Goal: Information Seeking & Learning: Understand process/instructions

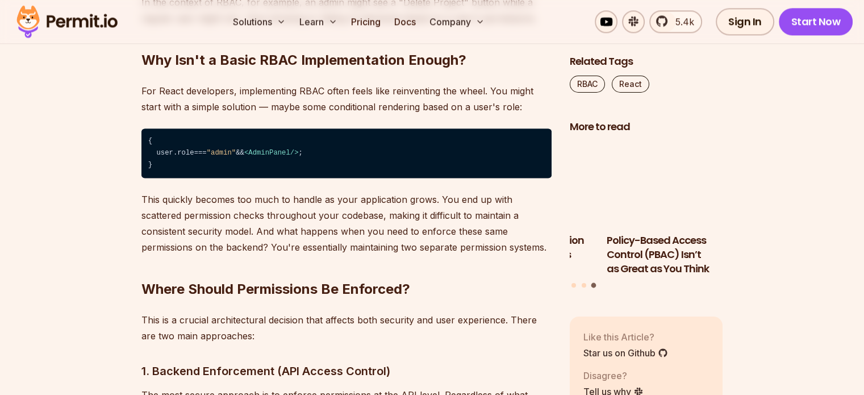
scroll to position [1496, 0]
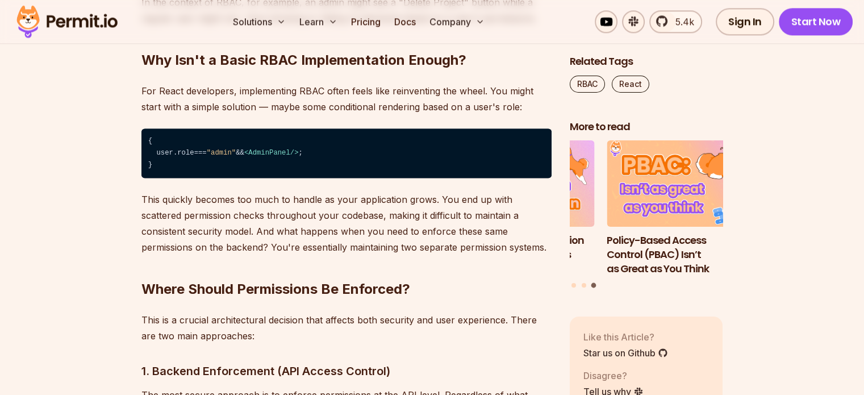
click at [225, 152] on span ""admin"" at bounding box center [221, 153] width 29 height 8
click at [276, 151] on span "AdminPanel" at bounding box center [269, 153] width 42 height 8
drag, startPoint x: 288, startPoint y: 153, endPoint x: 269, endPoint y: 149, distance: 19.6
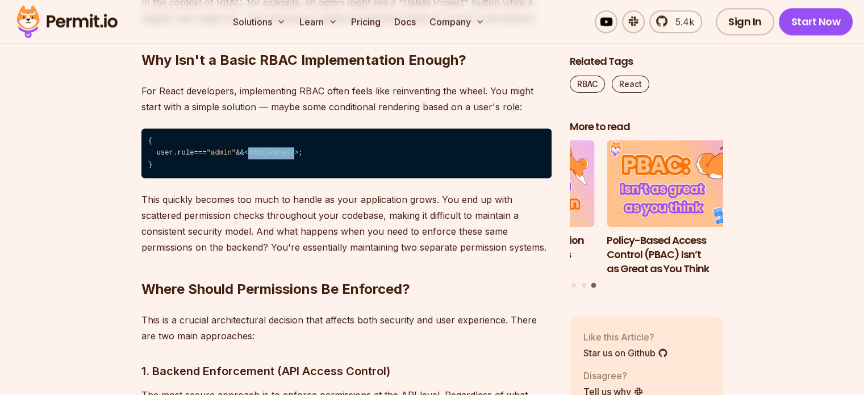
drag, startPoint x: 266, startPoint y: 154, endPoint x: 294, endPoint y: 151, distance: 28.6
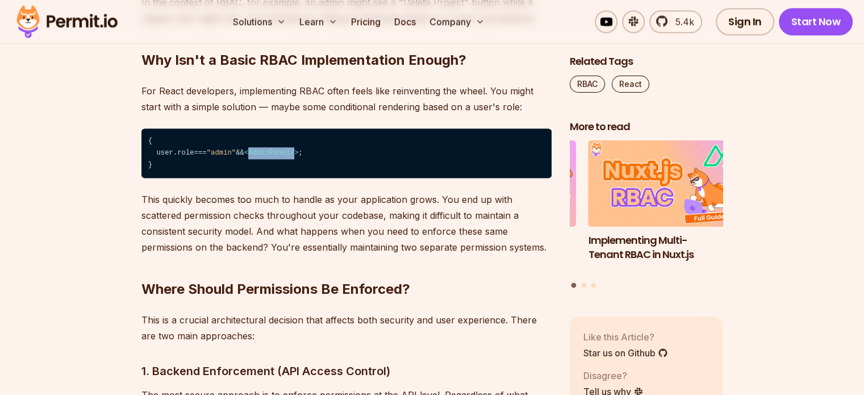
drag, startPoint x: 294, startPoint y: 151, endPoint x: 268, endPoint y: 149, distance: 26.8
drag, startPoint x: 268, startPoint y: 149, endPoint x: 262, endPoint y: 148, distance: 5.8
click at [262, 148] on code "{ user. role === "admin" && < AdminPanel /> ; }" at bounding box center [346, 153] width 410 height 50
click at [277, 96] on p "For React developers, implementing RBAC often feels like reinventing the wheel.…" at bounding box center [346, 99] width 410 height 32
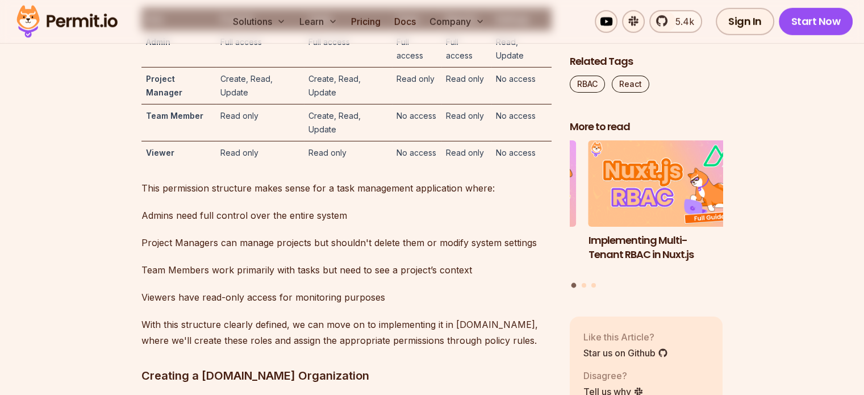
scroll to position [3598, 0]
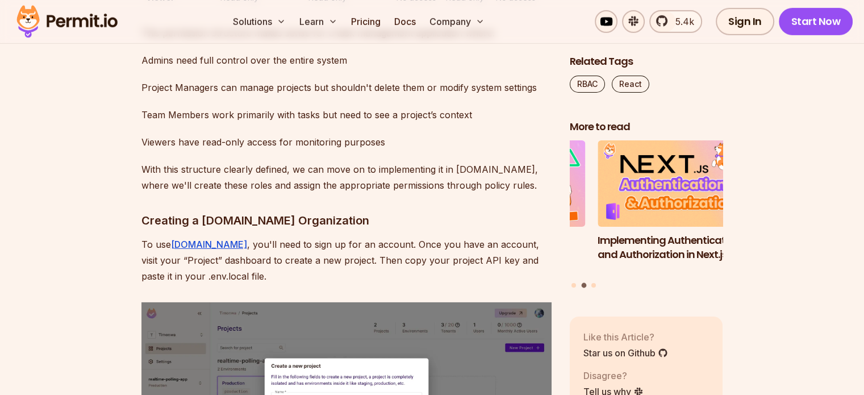
drag, startPoint x: 236, startPoint y: 93, endPoint x: 226, endPoint y: 93, distance: 10.2
drag, startPoint x: 226, startPoint y: 93, endPoint x: 250, endPoint y: 93, distance: 23.9
drag, startPoint x: 250, startPoint y: 93, endPoint x: 249, endPoint y: 100, distance: 7.4
drag, startPoint x: 249, startPoint y: 100, endPoint x: 248, endPoint y: 92, distance: 8.1
drag, startPoint x: 248, startPoint y: 92, endPoint x: 226, endPoint y: 93, distance: 22.2
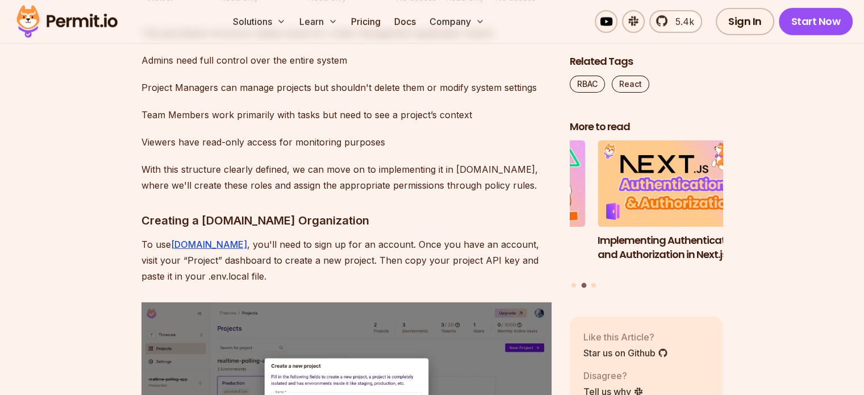
drag, startPoint x: 226, startPoint y: 93, endPoint x: 248, endPoint y: 93, distance: 22.7
drag, startPoint x: 248, startPoint y: 93, endPoint x: 235, endPoint y: 93, distance: 13.1
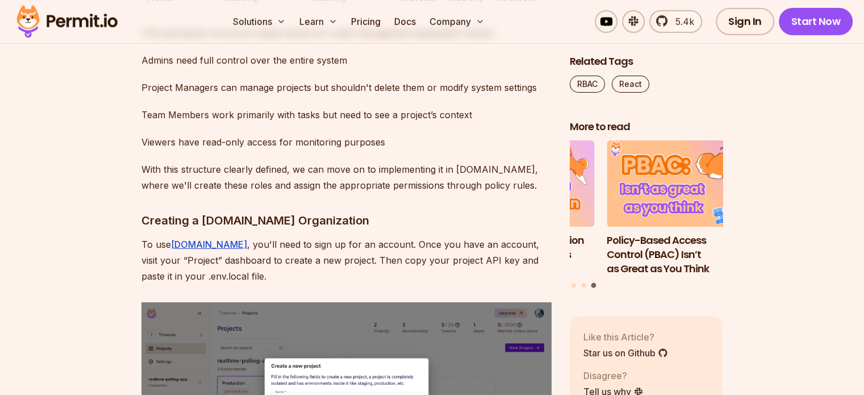
drag, startPoint x: 339, startPoint y: 93, endPoint x: 319, endPoint y: 89, distance: 19.6
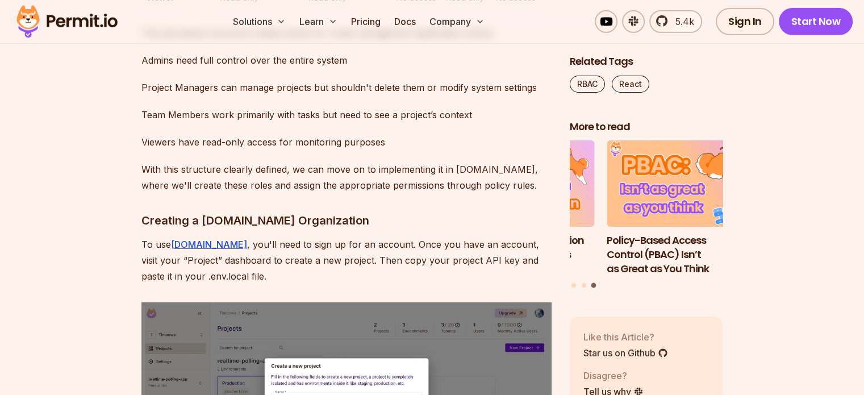
drag, startPoint x: 319, startPoint y: 89, endPoint x: 305, endPoint y: 65, distance: 28.1
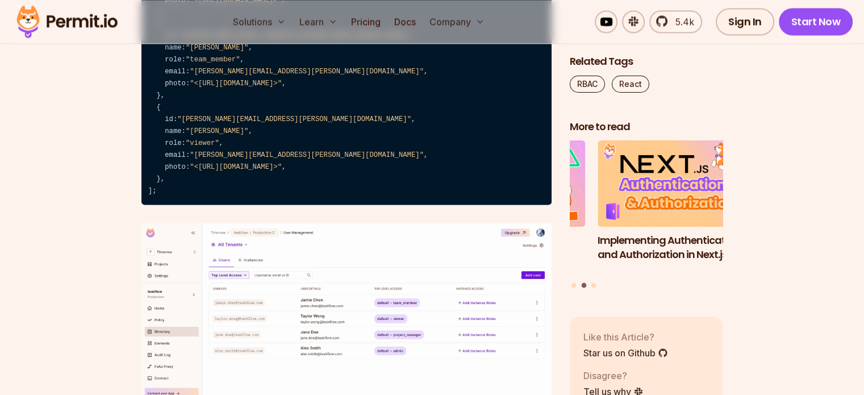
scroll to position [6073, 0]
drag, startPoint x: 317, startPoint y: 124, endPoint x: 307, endPoint y: 124, distance: 10.2
drag, startPoint x: 307, startPoint y: 124, endPoint x: 329, endPoint y: 116, distance: 23.5
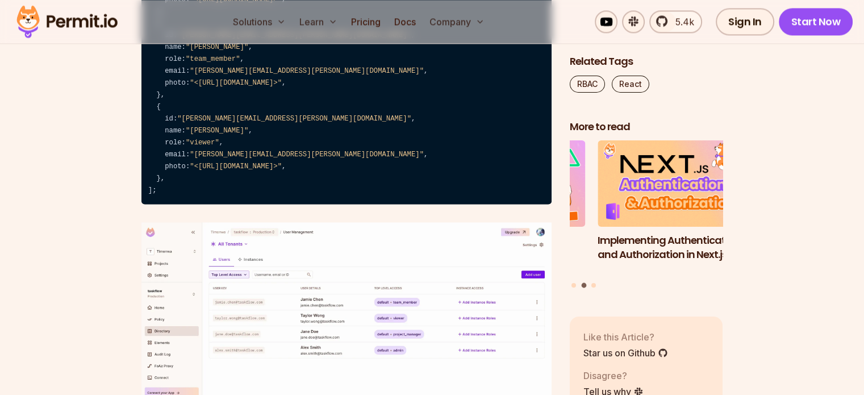
drag, startPoint x: 329, startPoint y: 116, endPoint x: 323, endPoint y: 119, distance: 6.9
drag, startPoint x: 322, startPoint y: 124, endPoint x: 311, endPoint y: 123, distance: 10.9
drag, startPoint x: 311, startPoint y: 123, endPoint x: 308, endPoint y: 113, distance: 10.8
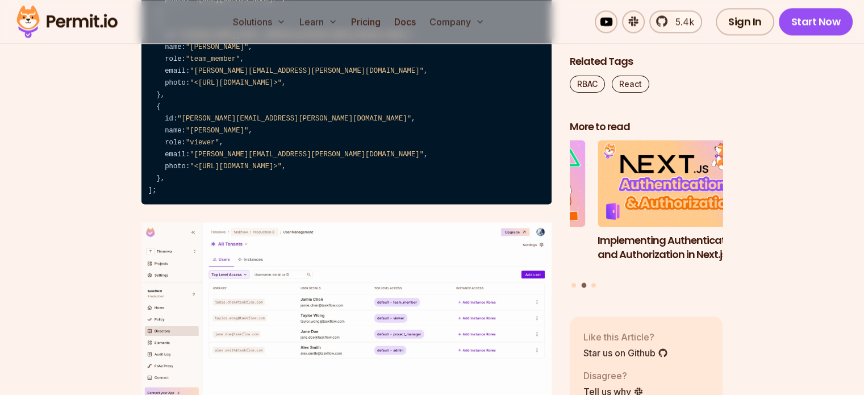
click at [308, 113] on code "export const users = [ { id: "[PERSON_NAME][EMAIL_ADDRESS][PERSON_NAME][DOMAIN_…" at bounding box center [346, 18] width 410 height 372
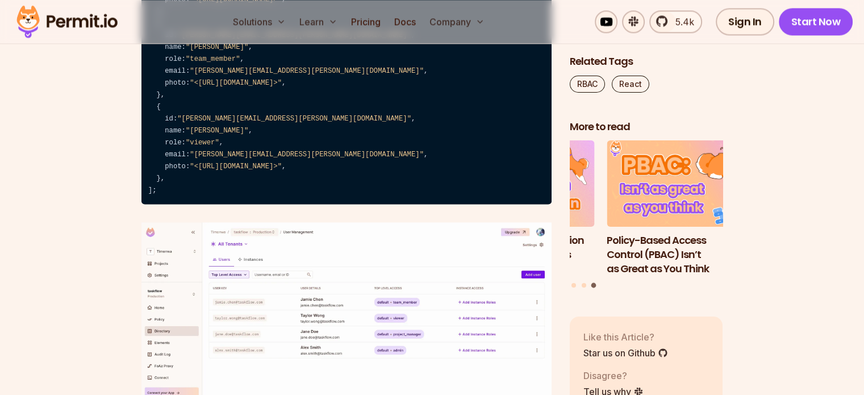
drag, startPoint x: 308, startPoint y: 113, endPoint x: 314, endPoint y: 209, distance: 96.2
click at [314, 204] on code "export const users = [ { id: "[PERSON_NAME][EMAIL_ADDRESS][PERSON_NAME][DOMAIN_…" at bounding box center [346, 18] width 410 height 372
click at [281, 159] on code "export const users = [ { id: "[PERSON_NAME][EMAIL_ADDRESS][PERSON_NAME][DOMAIN_…" at bounding box center [346, 18] width 410 height 372
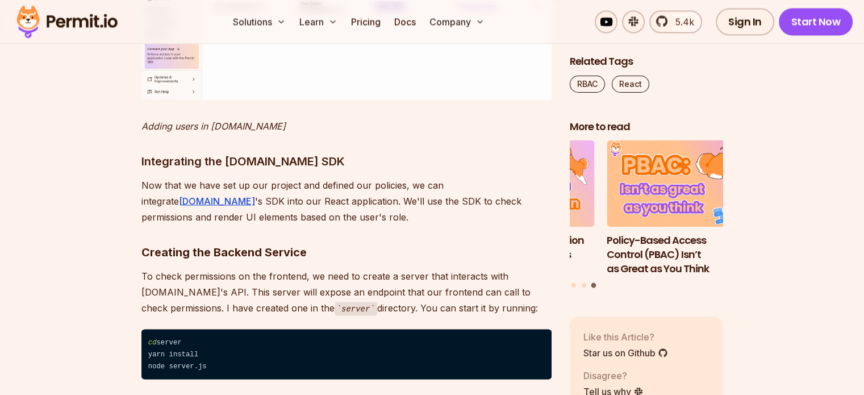
scroll to position [6416, 0]
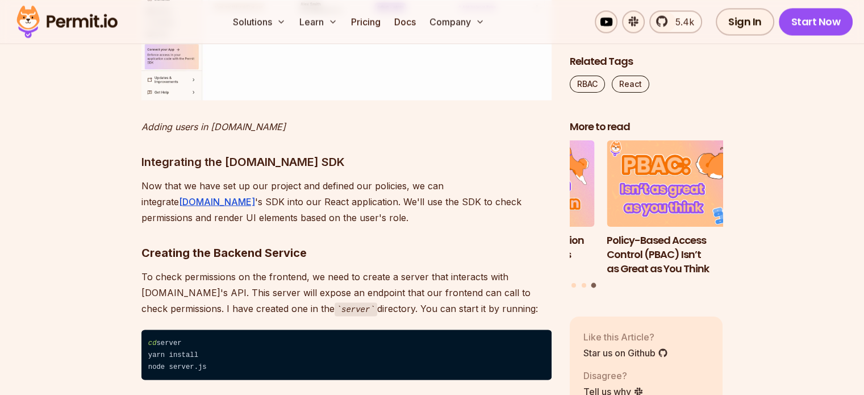
drag, startPoint x: 365, startPoint y: 119, endPoint x: 380, endPoint y: 105, distance: 20.1
drag, startPoint x: 380, startPoint y: 105, endPoint x: 366, endPoint y: 104, distance: 13.7
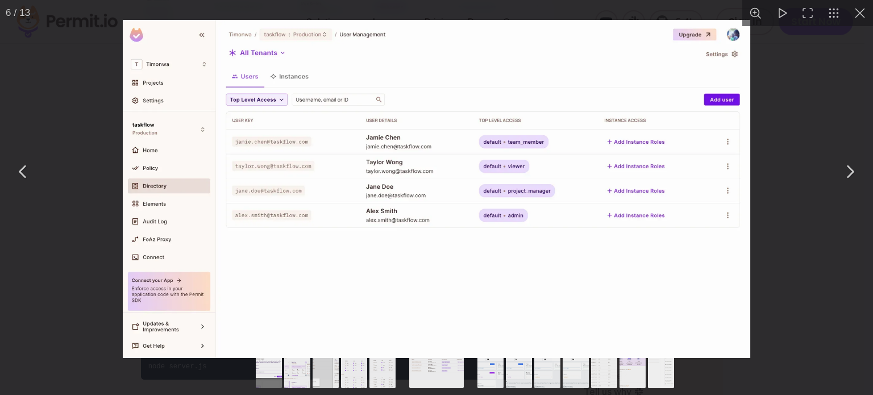
drag, startPoint x: 366, startPoint y: 104, endPoint x: 368, endPoint y: 127, distance: 22.8
click at [368, 127] on img "You can close this modal content with the ESC key" at bounding box center [436, 189] width 627 height 338
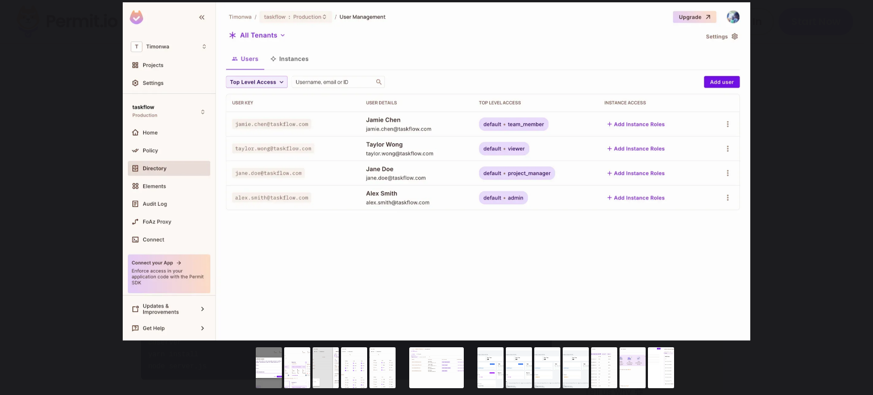
click at [424, 165] on img "You can close this modal content with the ESC key" at bounding box center [436, 171] width 627 height 338
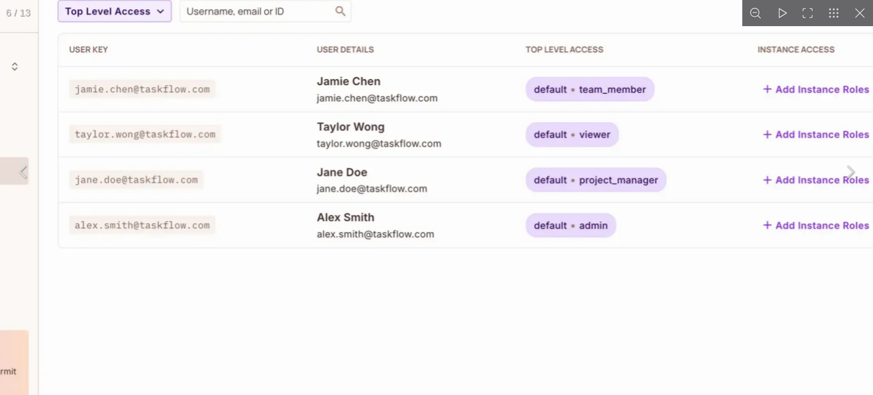
click at [424, 165] on img "You can close this modal content with the ESC key" at bounding box center [446, 177] width 1161 height 626
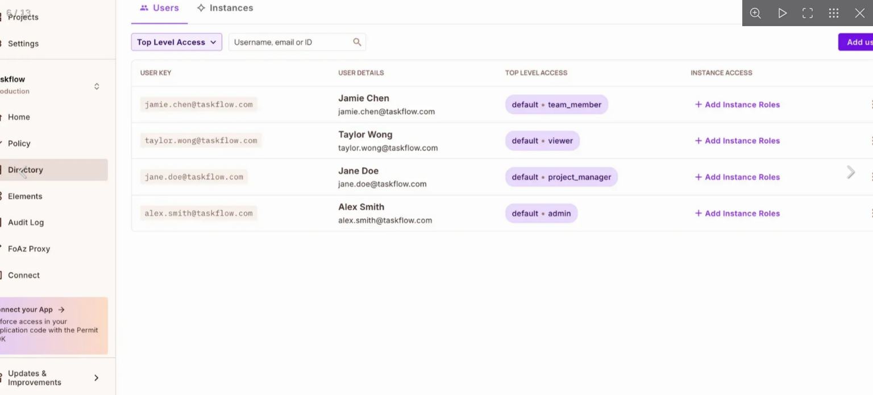
click at [424, 165] on img "You can close this modal content with the ESC key" at bounding box center [442, 174] width 928 height 500
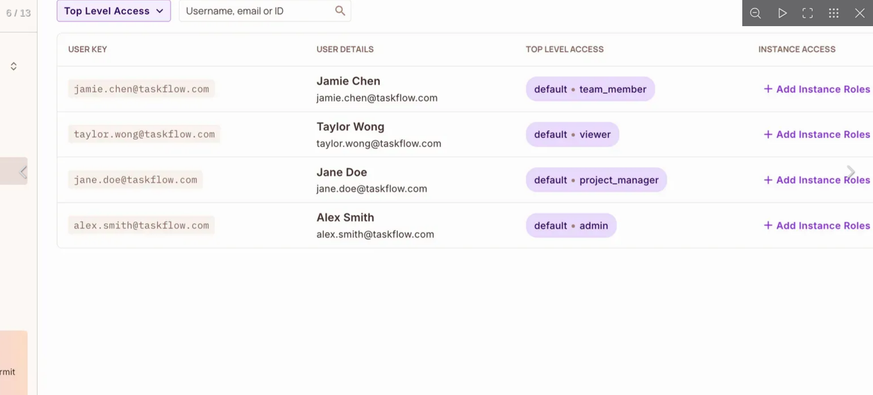
click at [856, 14] on button "You can close this modal content with the ESC key" at bounding box center [860, 13] width 26 height 26
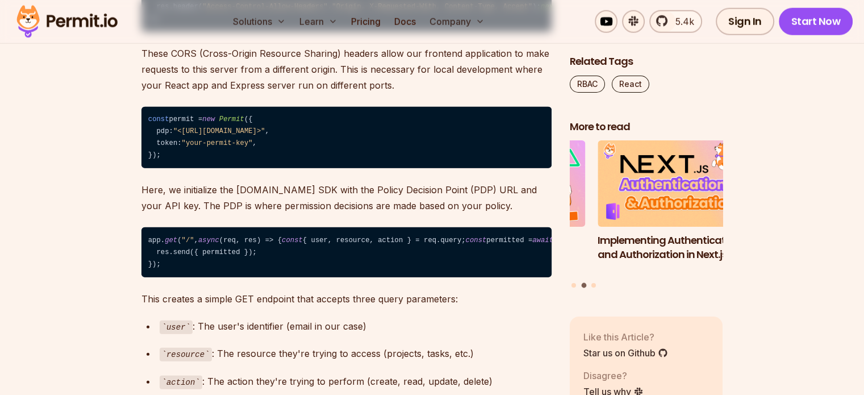
scroll to position [7314, 0]
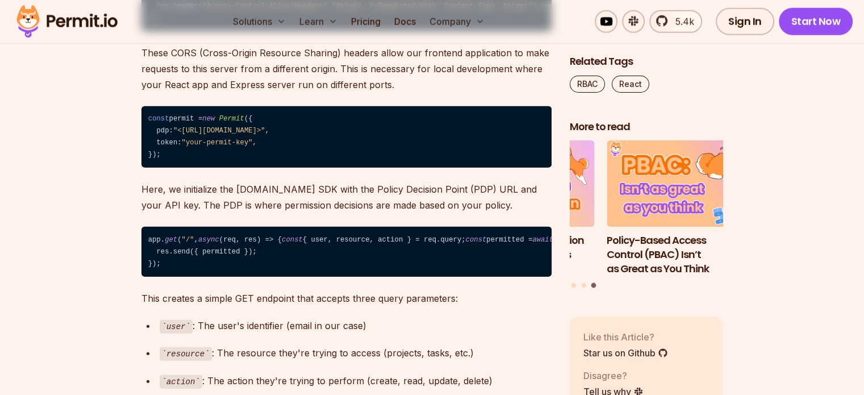
drag, startPoint x: 206, startPoint y: 147, endPoint x: 193, endPoint y: 147, distance: 13.1
drag, startPoint x: 193, startPoint y: 147, endPoint x: 211, endPoint y: 143, distance: 18.6
drag, startPoint x: 211, startPoint y: 143, endPoint x: 198, endPoint y: 143, distance: 13.6
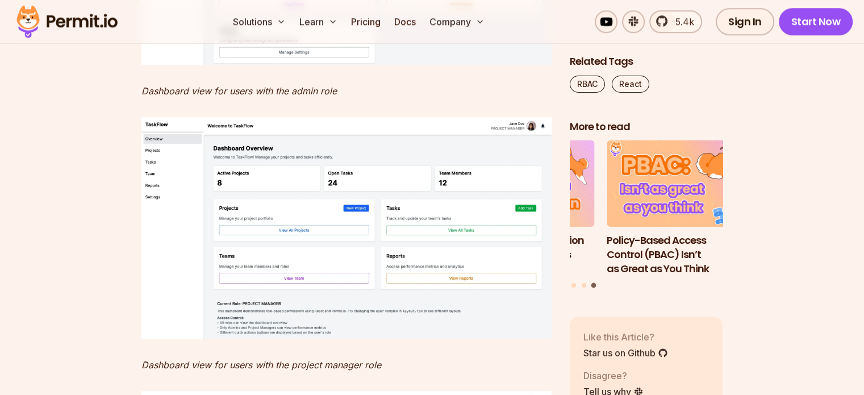
scroll to position [9878, 0]
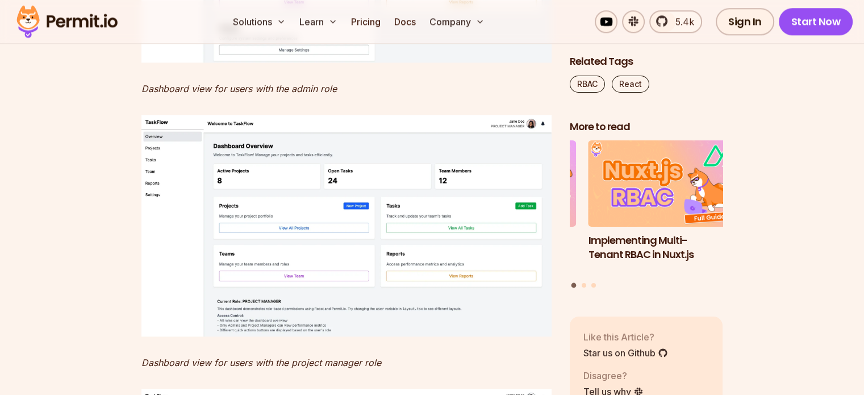
drag, startPoint x: 317, startPoint y: 186, endPoint x: 287, endPoint y: 174, distance: 32.2
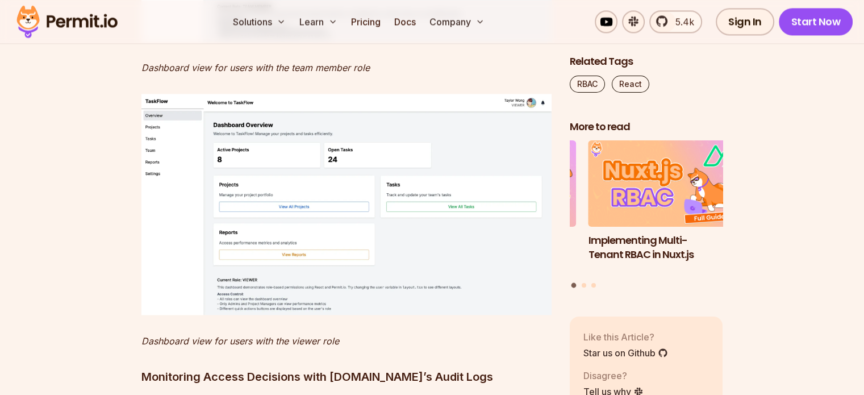
scroll to position [10429, 0]
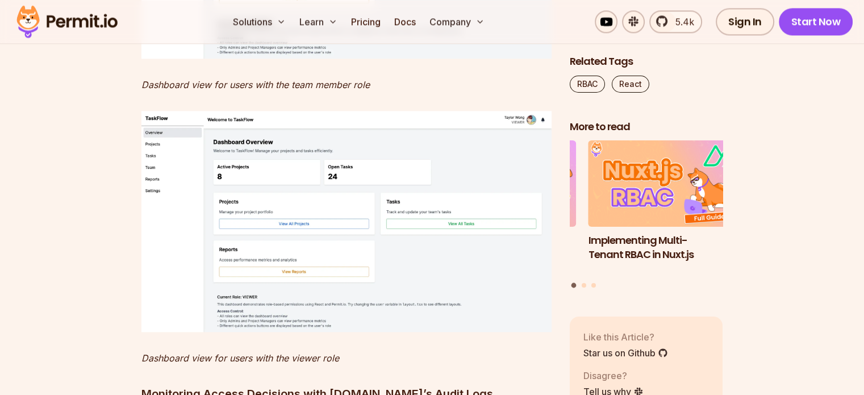
drag, startPoint x: 353, startPoint y: 114, endPoint x: 407, endPoint y: 96, distance: 56.8
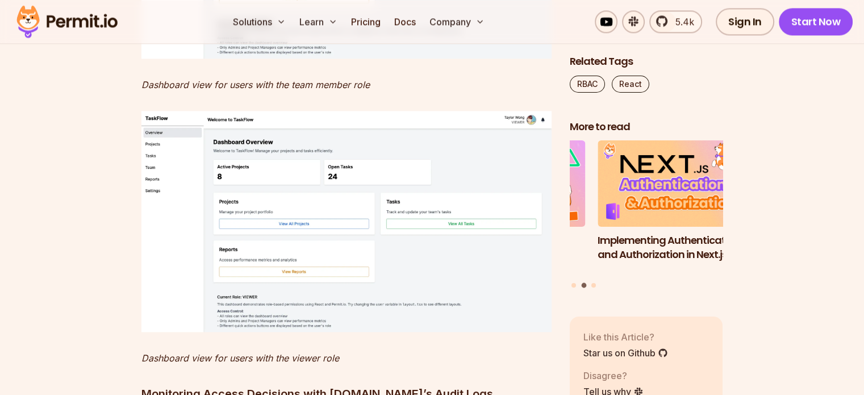
drag, startPoint x: 399, startPoint y: 112, endPoint x: 391, endPoint y: 106, distance: 10.2
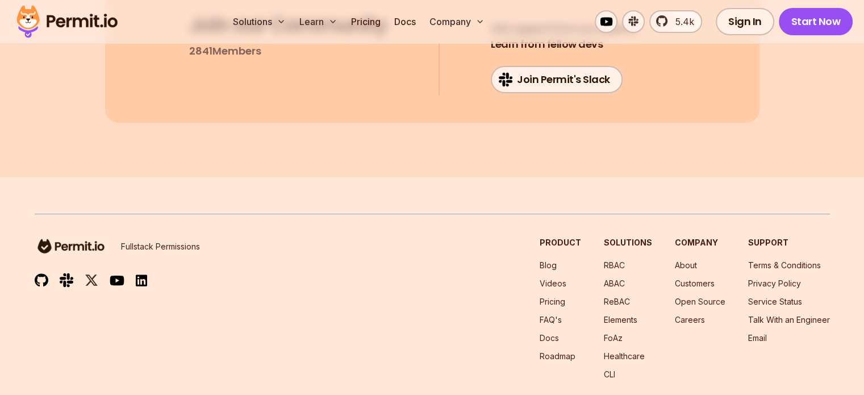
scroll to position [13030, 0]
